Goal: Task Accomplishment & Management: Complete application form

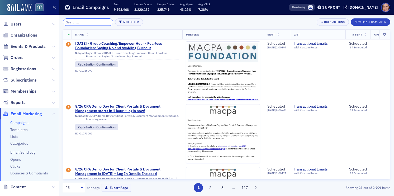
scroll to position [21, 0]
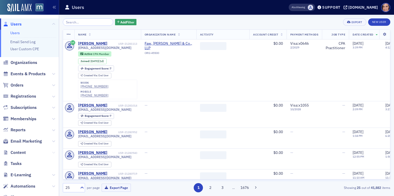
click at [53, 152] on icon at bounding box center [53, 152] width 3 height 3
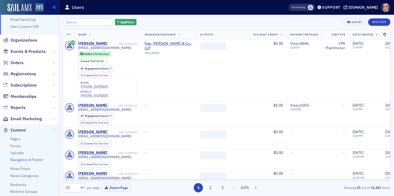
scroll to position [30, 0]
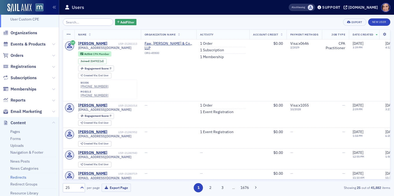
click at [19, 180] on link "Redirects" at bounding box center [18, 177] width 16 height 5
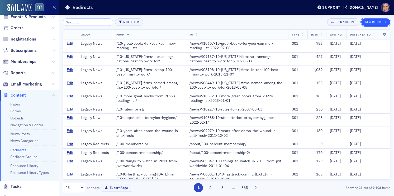
click at [375, 21] on button "New Redirect" at bounding box center [375, 21] width 29 height 7
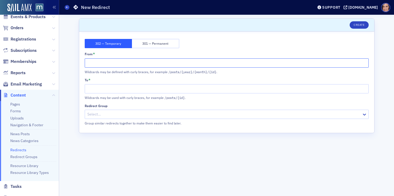
click at [167, 64] on input "From *" at bounding box center [227, 63] width 284 height 9
paste input "macpa.org/taxforum"
drag, startPoint x: 104, startPoint y: 64, endPoint x: 73, endPoint y: 63, distance: 31.1
click at [73, 63] on div "Scroll to Unsaved changes Create 302 — Temporary 301 — Permanent From * macpa.o…" at bounding box center [226, 106] width 327 height 182
type input "/taxforum"
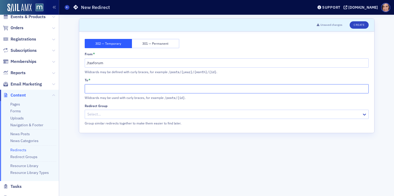
click at [168, 93] on input "To *" at bounding box center [227, 88] width 284 height 9
paste input "https://macpa.org/catalog/events/20959685-mid-atlantic-tax-forum-2026-08-01"
drag, startPoint x: 130, startPoint y: 89, endPoint x: 62, endPoint y: 89, distance: 68.5
click at [62, 89] on div "Scroll to Unsaved changes Create 302 — Temporary 301 — Permanent From * /taxfor…" at bounding box center [226, 106] width 335 height 182
type input "/events/20959685-mid-atlantic-tax-forum-2026-08-01"
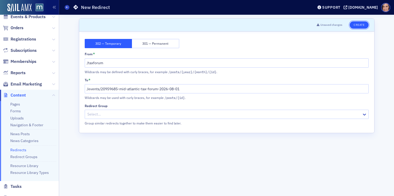
click at [356, 26] on button "Create" at bounding box center [358, 24] width 19 height 7
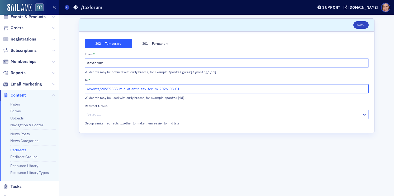
click at [139, 88] on input "/events/20959685-mid-atlantic-tax-forum-2026-08-01" at bounding box center [227, 88] width 284 height 9
paste input "https://macpa.org/catalog"
drag, startPoint x: 116, startPoint y: 89, endPoint x: 55, endPoint y: 89, distance: 60.9
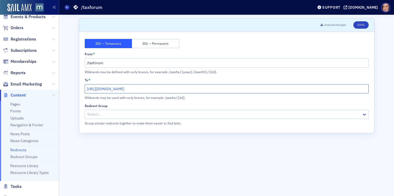
click at [55, 89] on div "Users Organizations Events & Products Orders Registrations Subscriptions Member…" at bounding box center [197, 98] width 394 height 196
type input "/catalog/events/20959685-mid-atlantic-tax-forum-2026-08-01"
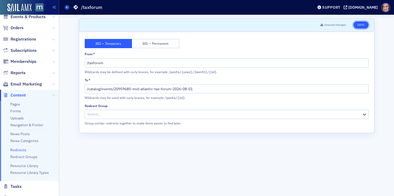
click at [361, 23] on button "Save" at bounding box center [360, 24] width 15 height 7
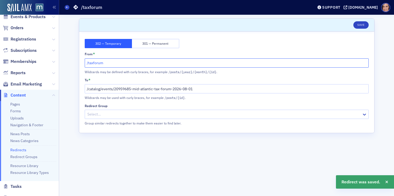
click at [96, 64] on input "/taxforum" at bounding box center [227, 63] width 284 height 9
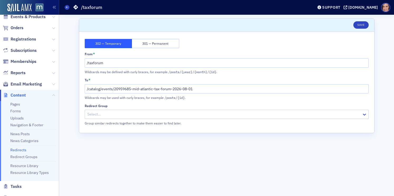
click at [251, 44] on div "302 — Temporary 301 — Permanent" at bounding box center [227, 43] width 284 height 9
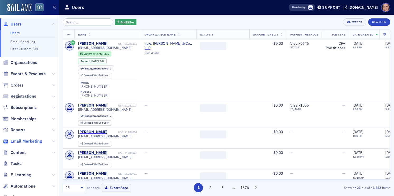
click at [22, 140] on span "Email Marketing" at bounding box center [26, 142] width 31 height 6
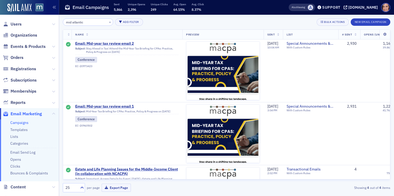
click at [79, 22] on input "mid atlantic" at bounding box center [88, 21] width 50 height 7
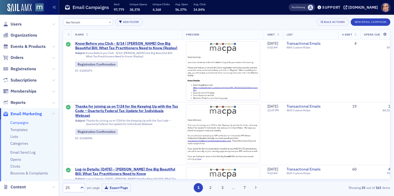
type input "tax forum"
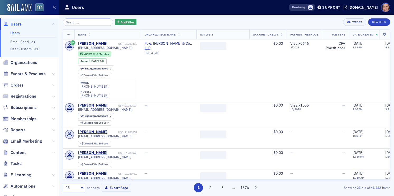
click at [54, 153] on icon at bounding box center [53, 152] width 3 height 3
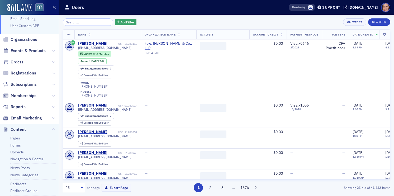
scroll to position [23, 0]
click at [16, 140] on link "Pages" at bounding box center [15, 139] width 10 height 5
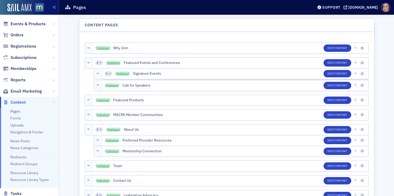
scroll to position [181, 0]
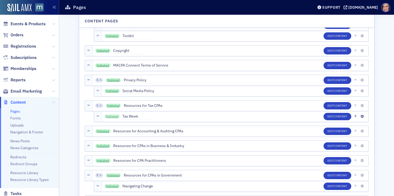
click at [107, 117] on link "Published" at bounding box center [111, 117] width 15 height 4
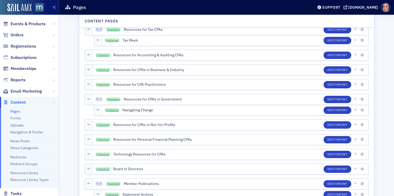
scroll to position [1588, 0]
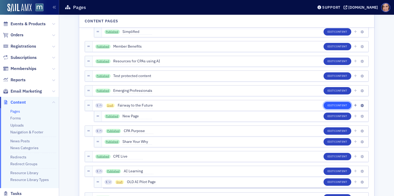
click at [336, 104] on span "Content" at bounding box center [340, 106] width 13 height 4
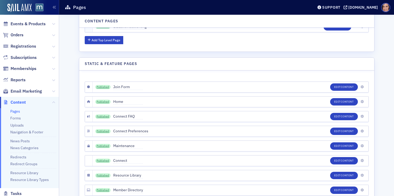
scroll to position [1864, 0]
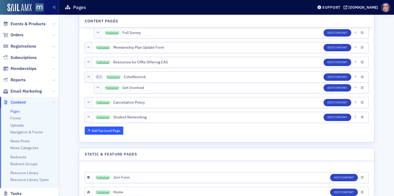
click at [103, 129] on button "Add Top Level Page" at bounding box center [104, 131] width 39 height 8
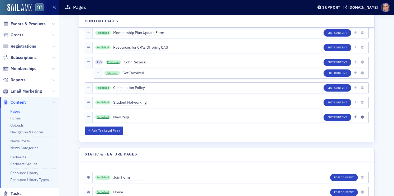
click at [124, 117] on span "New Page" at bounding box center [128, 118] width 30 height 6
click at [124, 117] on input "New Page" at bounding box center [138, 117] width 50 height 7
type input "Step Challenge"
click at [163, 117] on button "Save" at bounding box center [169, 117] width 15 height 8
click at [337, 116] on span "Content" at bounding box center [340, 117] width 13 height 4
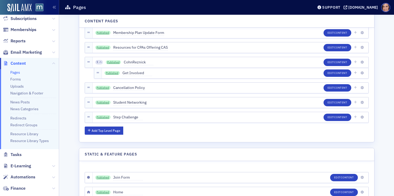
scroll to position [71, 0]
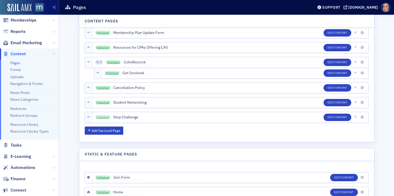
click at [104, 117] on link "Published" at bounding box center [102, 117] width 15 height 4
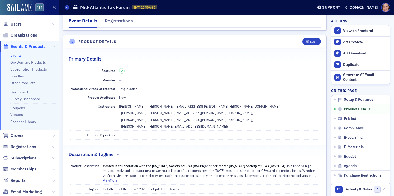
scroll to position [97, 0]
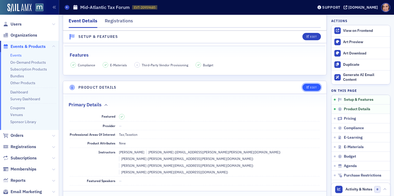
click at [314, 87] on div "Edit" at bounding box center [313, 87] width 7 height 3
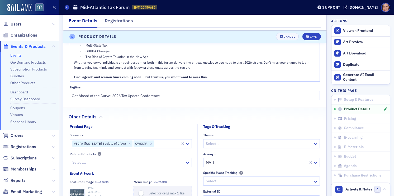
scroll to position [463, 0]
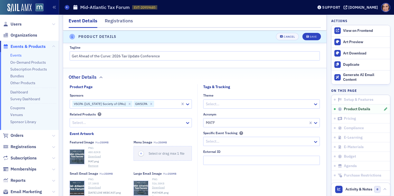
click at [164, 120] on div at bounding box center [128, 123] width 113 height 7
type input "obb"
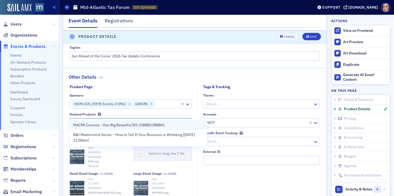
click at [158, 124] on span "MACPA Courses - One Big Beautiful Bill (OBBB/OBBBA)" at bounding box center [118, 126] width 91 height 6
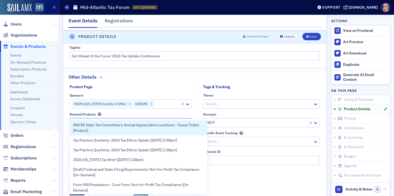
type input "t"
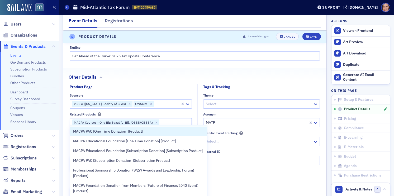
type input "[PERSON_NAME]"
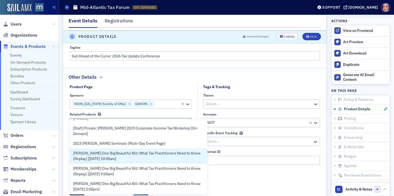
scroll to position [100, 0]
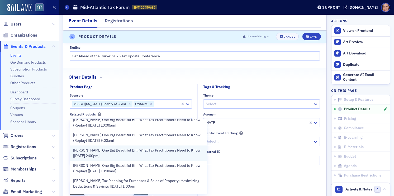
click at [107, 153] on span "[PERSON_NAME] One Big Beautiful Bill: What Tax Practitioners Need to Know [[DAT…" at bounding box center [138, 153] width 131 height 11
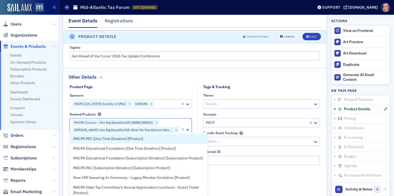
click at [74, 134] on input "ati" at bounding box center [74, 137] width 5 height 6
type input "ati"
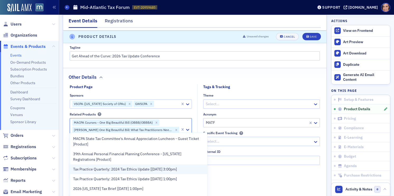
type input "annual tax institute"
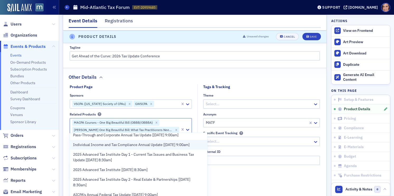
scroll to position [74, 0]
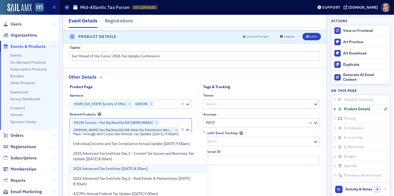
click at [177, 170] on div "2025 Advanced Tax Institute [[DATE] 8:30am]" at bounding box center [138, 169] width 131 height 6
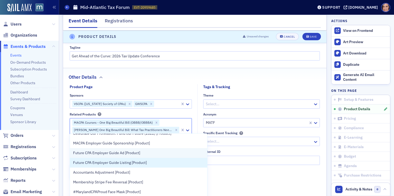
scroll to position [63, 0]
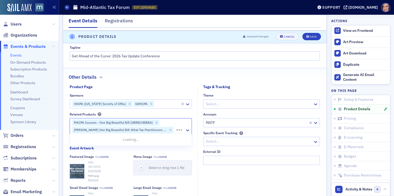
type input "chesapeake"
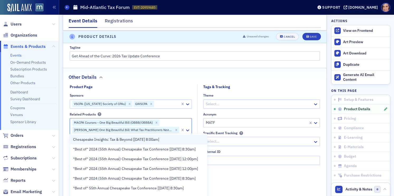
click at [173, 142] on div "Chesapeake Insights: Tax & Beyond [11/21/2025 8:00am]" at bounding box center [138, 140] width 131 height 6
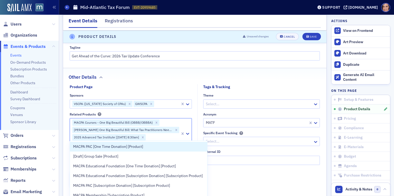
click at [254, 73] on fieldset "Other Details Product Page Sponsors VSCPA (Virginia Society of CPAs) GWSCPA Rel…" at bounding box center [194, 148] width 263 height 160
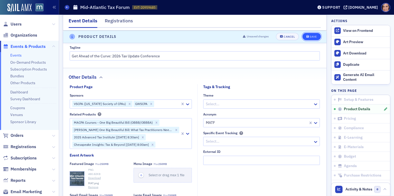
click at [314, 37] on div "Save" at bounding box center [312, 37] width 7 height 3
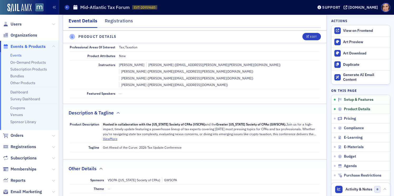
scroll to position [147, 0]
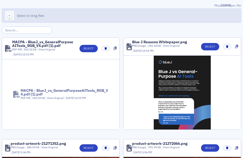
click at [78, 11] on button "Select or drag files" at bounding box center [121, 15] width 239 height 14
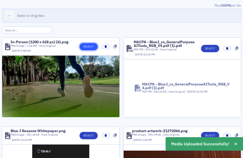
click at [92, 46] on button "Select" at bounding box center [88, 46] width 18 height 7
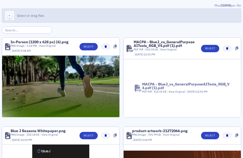
click at [96, 20] on button "Select or drag files" at bounding box center [121, 15] width 239 height 14
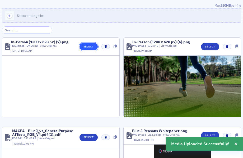
click at [89, 47] on button "Select" at bounding box center [88, 46] width 18 height 7
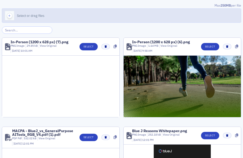
click at [117, 20] on button "Select or drag files" at bounding box center [121, 15] width 239 height 14
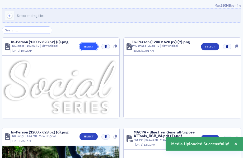
click at [87, 48] on button "Select" at bounding box center [88, 46] width 18 height 7
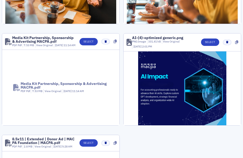
scroll to position [649, 0]
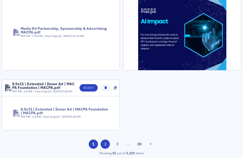
click at [106, 144] on button "2" at bounding box center [104, 143] width 9 height 9
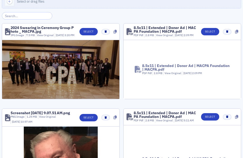
scroll to position [0, 0]
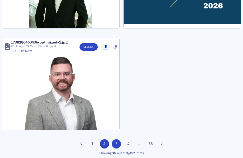
click at [117, 143] on button "3" at bounding box center [116, 143] width 9 height 9
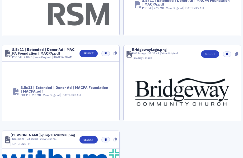
scroll to position [601, 0]
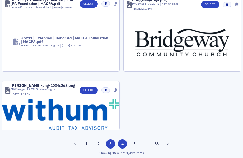
click at [126, 144] on button "4" at bounding box center [122, 143] width 9 height 9
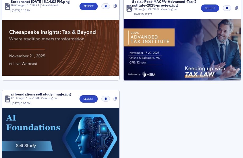
scroll to position [629, 0]
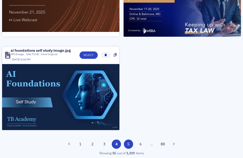
click at [129, 143] on button "5" at bounding box center [128, 143] width 9 height 9
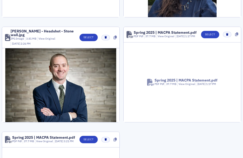
scroll to position [636, 0]
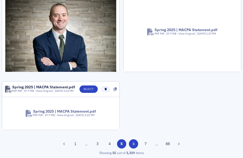
click at [133, 143] on button "6" at bounding box center [133, 143] width 9 height 9
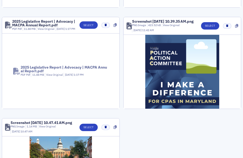
scroll to position [683, 0]
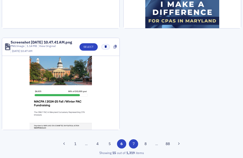
click at [136, 143] on button "7" at bounding box center [133, 143] width 9 height 9
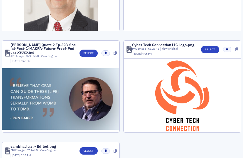
scroll to position [659, 0]
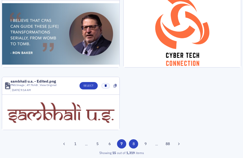
click at [132, 143] on button "8" at bounding box center [133, 143] width 9 height 9
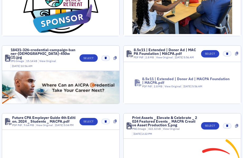
scroll to position [593, 0]
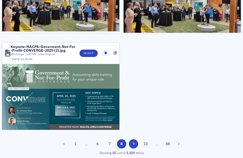
click at [133, 146] on button "9" at bounding box center [133, 143] width 9 height 9
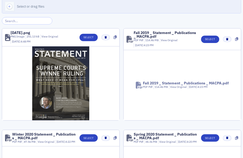
scroll to position [0, 0]
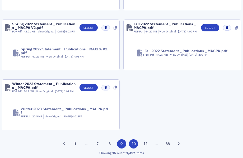
click at [134, 145] on button "10" at bounding box center [133, 143] width 9 height 9
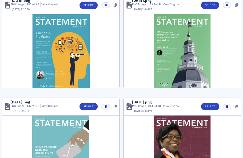
scroll to position [599, 0]
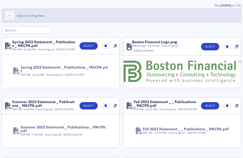
click at [74, 17] on button "Select or drag files" at bounding box center [121, 15] width 239 height 14
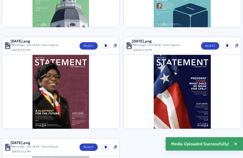
scroll to position [599, 0]
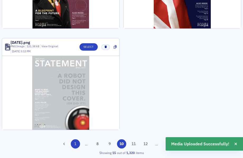
click at [74, 143] on button "1" at bounding box center [75, 143] width 9 height 9
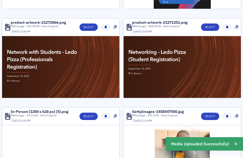
scroll to position [0, 0]
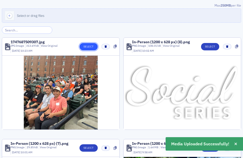
click at [86, 47] on button "Select" at bounding box center [88, 46] width 18 height 7
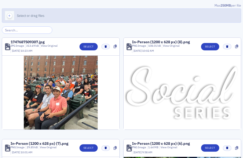
click at [70, 11] on button "Select or drag files" at bounding box center [121, 15] width 239 height 14
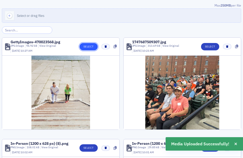
click at [92, 48] on button "Select" at bounding box center [88, 46] width 18 height 7
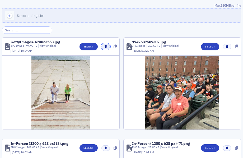
click at [105, 46] on icon "button" at bounding box center [105, 46] width 2 height 2
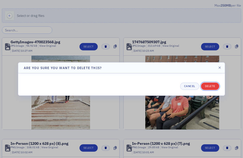
click at [209, 88] on button "Delete" at bounding box center [210, 86] width 18 height 7
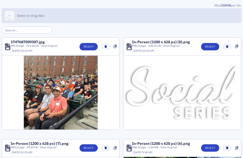
click at [140, 13] on button "Select or drag files" at bounding box center [121, 15] width 239 height 14
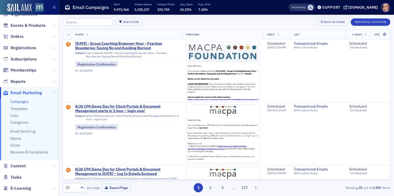
scroll to position [57, 0]
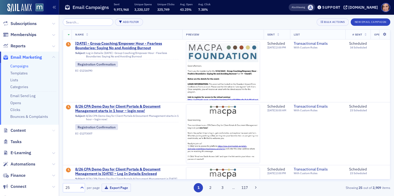
click at [53, 131] on icon at bounding box center [53, 130] width 3 height 3
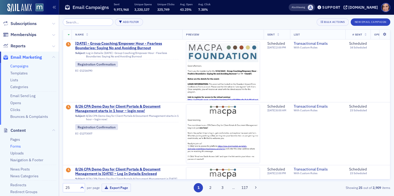
click at [17, 148] on link "Forms" at bounding box center [15, 146] width 11 height 5
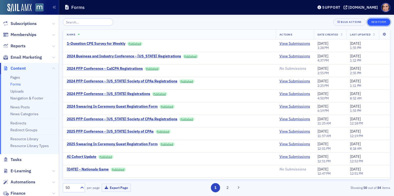
click at [384, 24] on button "New Form" at bounding box center [378, 21] width 23 height 7
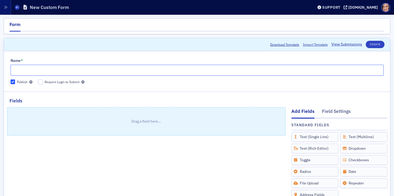
click at [138, 71] on input "Name *" at bounding box center [197, 70] width 373 height 11
type input "Step Challenge"
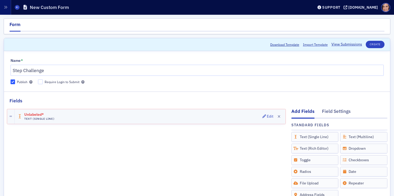
click at [118, 119] on div "Unlabeled* Text (Single Line) Edit" at bounding box center [150, 116] width 271 height 15
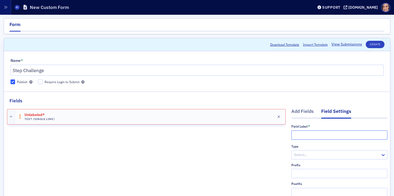
click at [305, 136] on input "text" at bounding box center [339, 135] width 96 height 9
paste input "Name of Point of Contact"
type input "Name of Point of Contact"
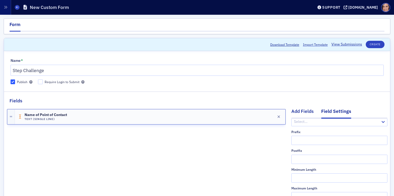
click at [299, 114] on div "Add Fields" at bounding box center [302, 113] width 22 height 10
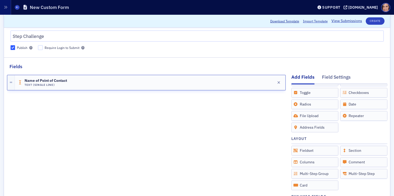
scroll to position [35, 0]
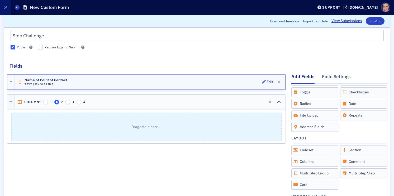
drag, startPoint x: 179, startPoint y: 82, endPoint x: 225, endPoint y: 81, distance: 45.6
click at [225, 81] on div "Name of Point of Contact Text (Single Line) Edit" at bounding box center [150, 82] width 270 height 15
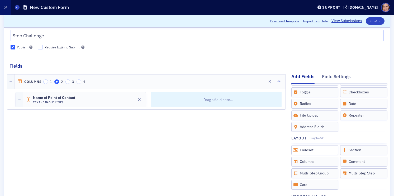
scroll to position [0, 0]
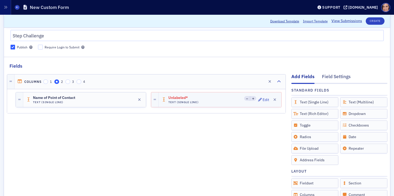
click at [220, 98] on div "Unlabeled* Text (Single Line) Edit" at bounding box center [219, 100] width 123 height 15
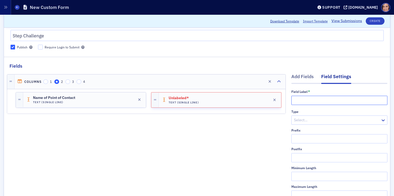
click at [311, 100] on input "text" at bounding box center [339, 100] width 96 height 9
paste input "Email of Point of Contact"
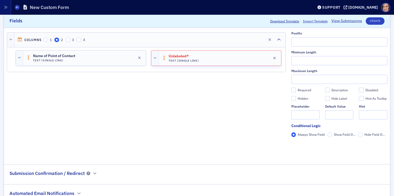
scroll to position [137, 0]
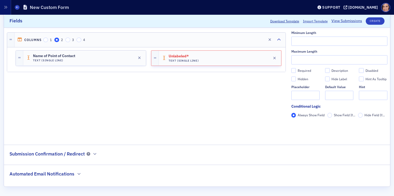
type input "Email of Point of Contact"
click at [293, 68] on input "Required" at bounding box center [293, 70] width 5 height 5
checkbox input "true"
type input "required"
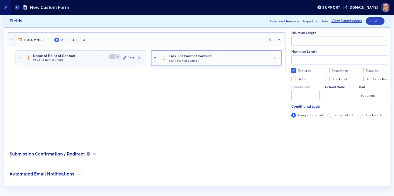
click at [112, 54] on button at bounding box center [112, 57] width 6 height 6
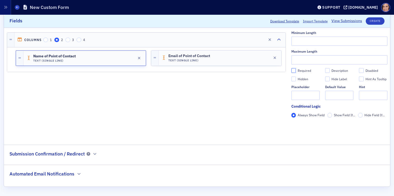
click at [293, 72] on input "Required" at bounding box center [293, 70] width 5 height 5
checkbox input "true"
type input "required"
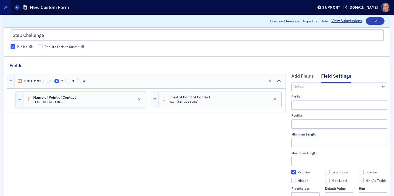
scroll to position [43, 0]
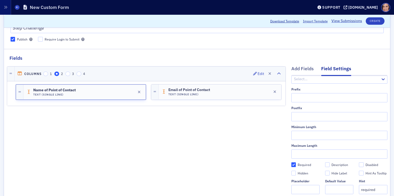
click at [190, 77] on div "Columns 1 2 3 4 Edit" at bounding box center [150, 74] width 271 height 15
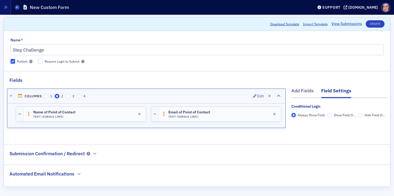
scroll to position [21, 0]
click at [301, 94] on div "Add Fields" at bounding box center [302, 93] width 22 height 10
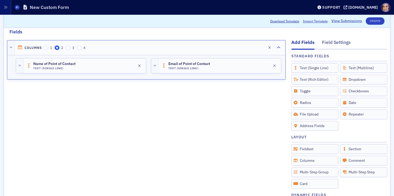
scroll to position [70, 0]
click at [68, 46] on input "3" at bounding box center [68, 47] width 5 height 5
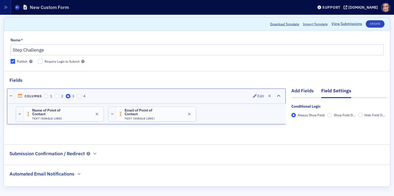
click at [298, 94] on div "Add Fields" at bounding box center [302, 93] width 22 height 10
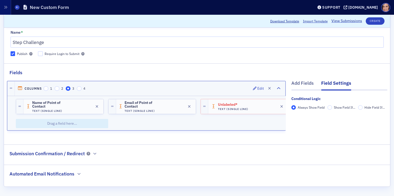
scroll to position [28, 0]
click at [221, 103] on span "Unlabeled*" at bounding box center [233, 105] width 30 height 4
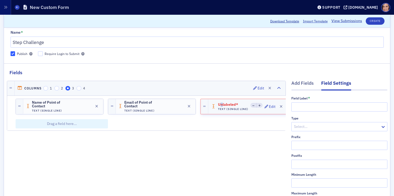
scroll to position [70, 0]
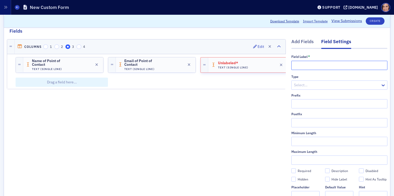
click at [299, 65] on input "text" at bounding box center [339, 65] width 96 height 9
paste input "irm/Company Name"
click at [292, 66] on input "irm/Company Name" at bounding box center [339, 65] width 96 height 9
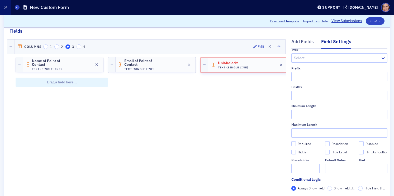
type input "Firm/Company Name"
click at [294, 145] on input "Required" at bounding box center [293, 144] width 5 height 5
checkbox input "true"
type input "required"
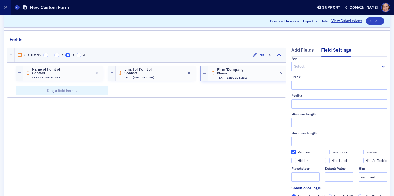
scroll to position [55, 0]
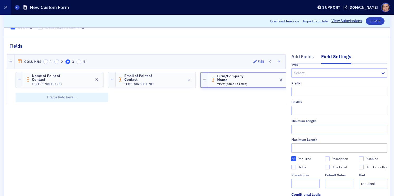
click at [230, 114] on div "Columns 1 2 3 4 Edit Name of Point of Contact Text (Single Line) Edit Email of …" at bounding box center [146, 135] width 279 height 170
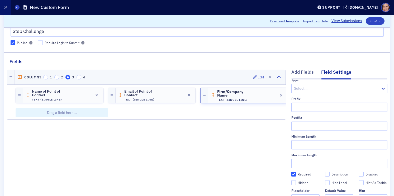
scroll to position [31, 0]
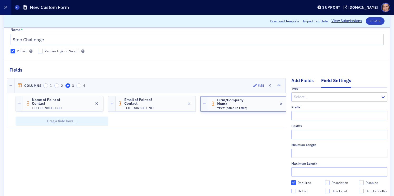
click at [300, 84] on div "Add Fields" at bounding box center [302, 82] width 22 height 10
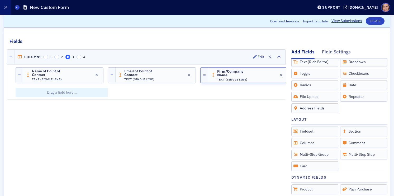
scroll to position [61, 0]
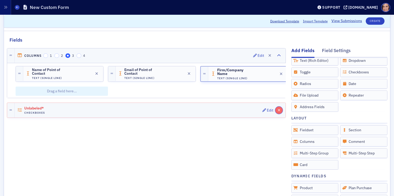
click at [280, 112] on button "button" at bounding box center [278, 110] width 7 height 7
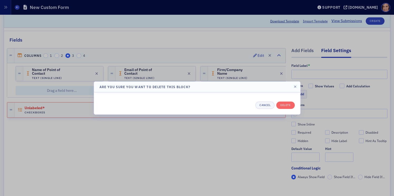
scroll to position [0, 0]
click at [284, 103] on button "Delete" at bounding box center [285, 105] width 18 height 7
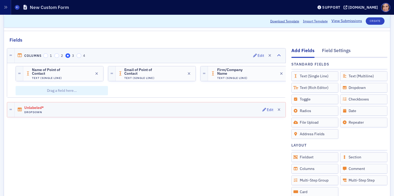
click at [168, 113] on div "Unlabeled* Dropdown Edit" at bounding box center [150, 110] width 271 height 15
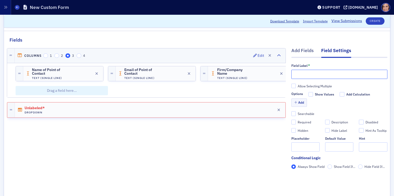
click at [326, 71] on input "text" at bounding box center [339, 74] width 96 height 9
paste input "Number of Participants"
type input "Number of Participants"
click at [292, 130] on input "Hidden" at bounding box center [293, 130] width 5 height 5
checkbox input "true"
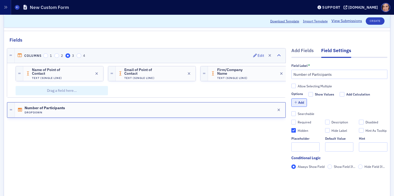
click at [301, 105] on button "Add" at bounding box center [299, 103] width 16 height 8
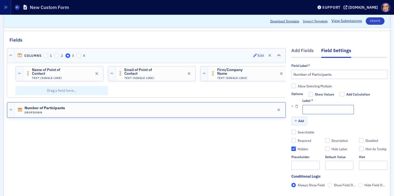
click at [314, 108] on input "Label *" at bounding box center [327, 109] width 51 height 9
paste input "1 (Individual Team)"
type input "1 (Individual Team)"
click at [298, 120] on button "Add" at bounding box center [299, 121] width 16 height 8
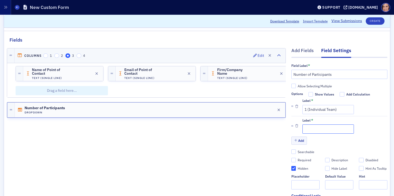
click at [318, 131] on input "Label *" at bounding box center [327, 129] width 51 height 9
paste input "2-10 Team Members"
type input "2-10 Team Members"
click at [297, 139] on button "Add" at bounding box center [299, 141] width 16 height 8
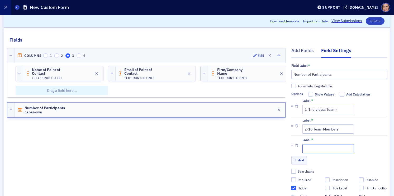
click at [315, 152] on input "Label *" at bounding box center [327, 148] width 51 height 9
paste input "11-20 Team Members"
type input "11-20 Team Members"
click at [301, 160] on button "Add" at bounding box center [299, 160] width 16 height 8
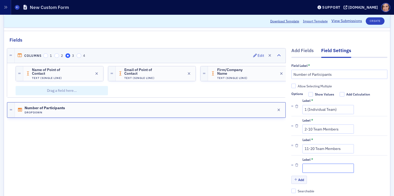
click at [320, 167] on input "Label *" at bounding box center [327, 168] width 51 height 9
paste input "21-30 Team Members"
type input "21-30 Team Members"
click at [301, 180] on button "Add" at bounding box center [299, 180] width 16 height 8
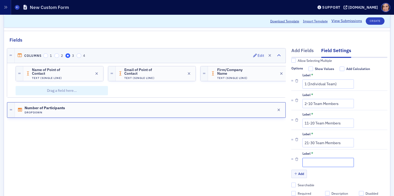
click at [320, 163] on input "Label *" at bounding box center [327, 162] width 51 height 9
paste input "31-50 Team Members"
type input "31-50 Team Members"
click at [367, 160] on div "Label * 31-50 Team Members" at bounding box center [344, 160] width 85 height 16
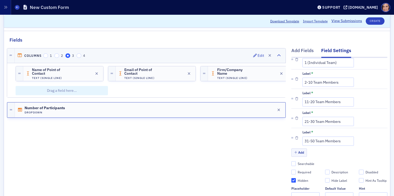
scroll to position [57, 0]
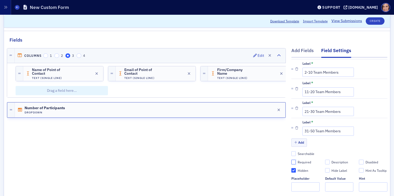
click at [293, 163] on input "Required" at bounding box center [293, 162] width 5 height 5
checkbox input "true"
type input "required"
click at [295, 173] on div "Required Description Disabled Hidden Hide Label Hint As Tooltip Placeholder Def…" at bounding box center [339, 176] width 96 height 32
click at [293, 170] on input "Hidden" at bounding box center [293, 170] width 5 height 5
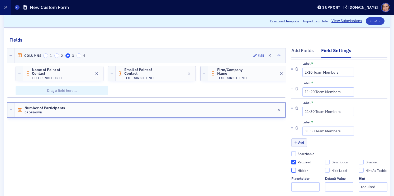
checkbox input "false"
click at [373, 20] on button "Create" at bounding box center [374, 20] width 19 height 7
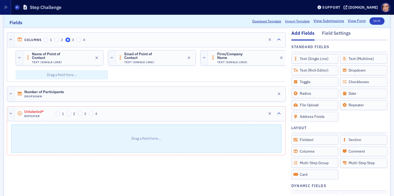
scroll to position [80, 0]
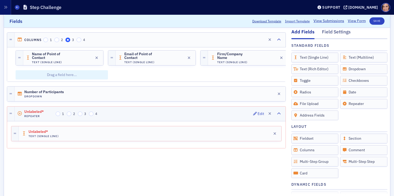
click at [177, 114] on div "Unlabeled* Repeater 1 2 3 4 Edit" at bounding box center [150, 114] width 271 height 15
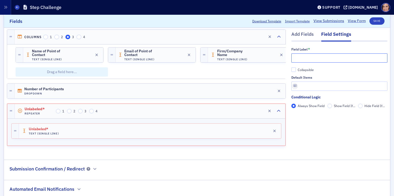
click at [325, 60] on input "text" at bounding box center [339, 58] width 96 height 9
paste input "Name(s) of Participants"
type input "Name(s) of Participants"
click at [224, 131] on div "Unlabeled* Text (Single Line) Edit" at bounding box center [150, 131] width 262 height 15
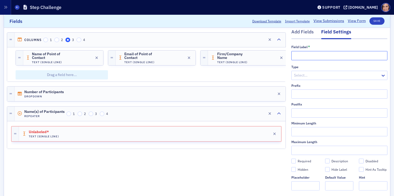
click at [337, 54] on input "text" at bounding box center [339, 55] width 96 height 9
paste input "Name(s) of Participants"
type input "Name(s) of Participants"
click at [241, 161] on div "Columns 1 2 3 4 Edit Name of Point of Contact Text (Single Line) Edit Email of …" at bounding box center [146, 110] width 279 height 170
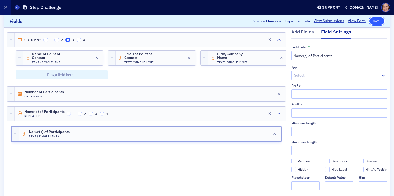
click at [381, 21] on button "Save" at bounding box center [376, 20] width 15 height 7
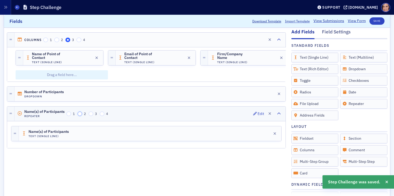
click at [80, 114] on input "2" at bounding box center [80, 114] width 5 height 5
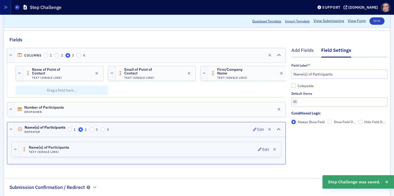
scroll to position [61, 0]
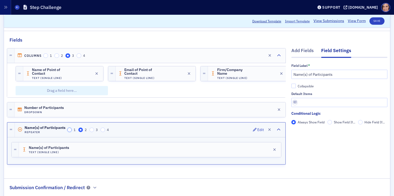
click at [71, 129] on input "1" at bounding box center [69, 130] width 5 height 5
click at [141, 110] on div "Number of Participants Dropdown Edit" at bounding box center [150, 110] width 271 height 15
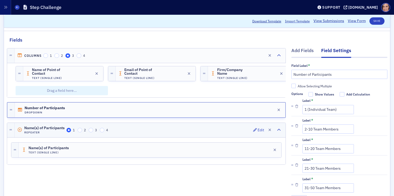
click at [136, 134] on div "Name(s) of Participants Repeater 1 2 3 4 Edit" at bounding box center [150, 130] width 271 height 15
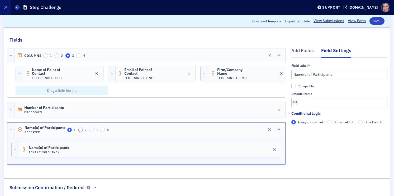
click at [81, 129] on input "2" at bounding box center [80, 130] width 5 height 5
click at [70, 129] on input "1" at bounding box center [69, 130] width 5 height 5
click at [298, 53] on div "Add Fields" at bounding box center [302, 52] width 22 height 10
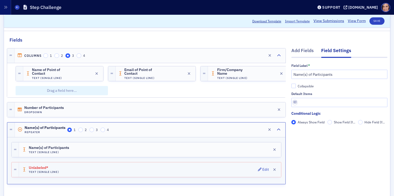
click at [134, 170] on div "Unlabeled* Text (Single Line) Edit" at bounding box center [150, 170] width 262 height 15
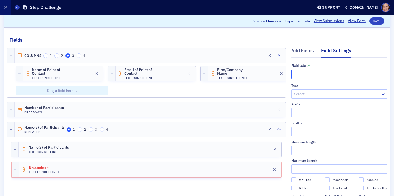
click at [310, 75] on input "text" at bounding box center [339, 74] width 96 height 9
paste input "Name(s) of Participants"
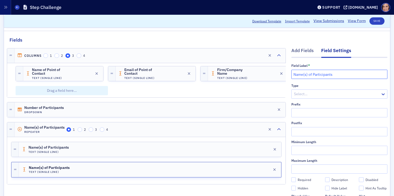
drag, startPoint x: 303, startPoint y: 74, endPoint x: 287, endPoint y: 74, distance: 16.6
click at [287, 74] on div "Add Fields Field Settings Field Label * Name(s) of Participants Type Select… Pr…" at bounding box center [197, 129] width 380 height 170
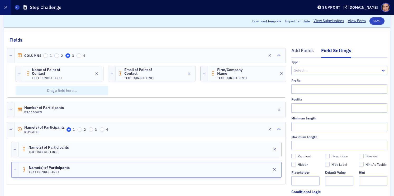
type input "Email(s) of Participants"
click at [293, 156] on input "Required" at bounding box center [293, 156] width 5 height 5
checkbox input "true"
type input "required"
click at [222, 150] on div "Name(s) of Participants Text (Single Line) Edit" at bounding box center [150, 149] width 262 height 15
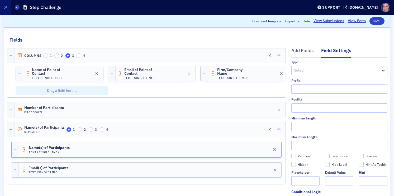
click at [298, 154] on div "Required" at bounding box center [303, 156] width 13 height 4
click at [296, 154] on input "Required" at bounding box center [293, 156] width 5 height 5
checkbox input "true"
type input "required"
click at [380, 19] on button "Save" at bounding box center [376, 20] width 15 height 7
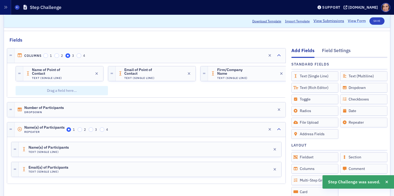
click at [351, 22] on link "View Form" at bounding box center [356, 21] width 18 height 6
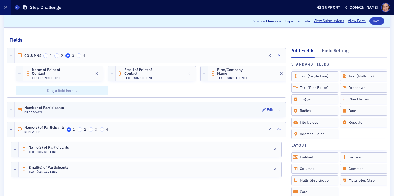
click at [133, 109] on div "Number of Participants Dropdown Edit" at bounding box center [150, 110] width 271 height 15
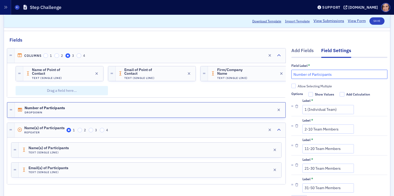
drag, startPoint x: 311, startPoint y: 75, endPoint x: 294, endPoint y: 74, distance: 17.2
click at [294, 74] on input "Number of Participants" at bounding box center [339, 74] width 96 height 9
click at [334, 77] on input "Participants" at bounding box center [339, 74] width 96 height 9
type input "Participant Information"
click at [378, 23] on button "Save" at bounding box center [376, 20] width 15 height 7
